Goal: Find specific page/section

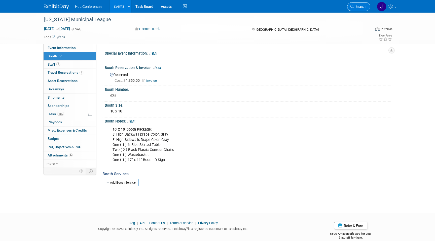
click at [352, 6] on icon at bounding box center [352, 7] width 4 height 4
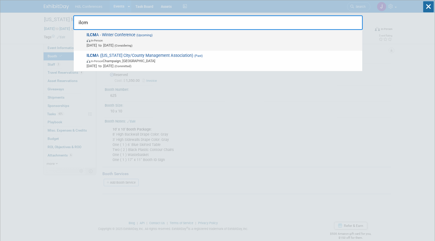
type input "ilcm"
click at [195, 40] on span "In-Person" at bounding box center [223, 40] width 273 height 5
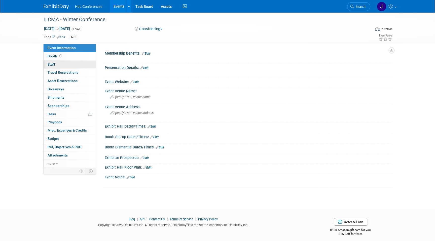
click at [80, 65] on link "0 Staff 0" at bounding box center [70, 65] width 52 height 8
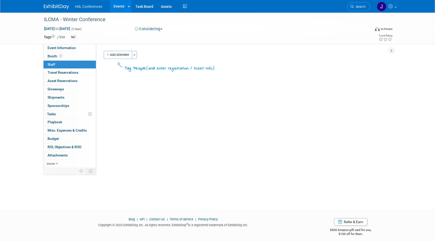
click at [350, 12] on li "Search" at bounding box center [358, 6] width 23 height 12
click at [356, 10] on link "Search" at bounding box center [358, 6] width 23 height 9
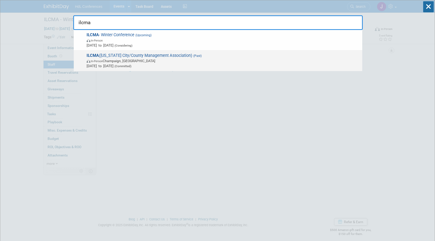
type input "ilcma"
click at [111, 53] on span "ILCMA (Illinois City/County Management Association) (Past) In-Person Champaign,…" at bounding box center [222, 60] width 274 height 15
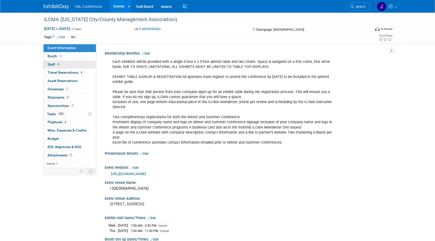
click at [73, 63] on link "4 Staff 4" at bounding box center [70, 65] width 52 height 8
